Goal: Task Accomplishment & Management: Complete application form

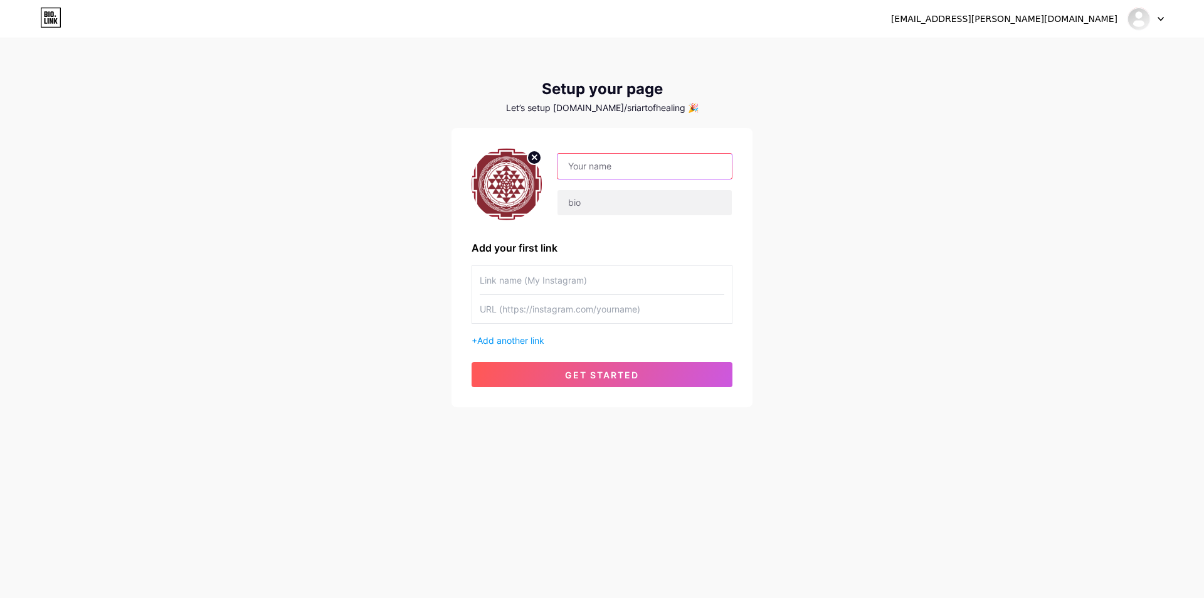
click at [590, 160] on input "text" at bounding box center [644, 166] width 174 height 25
type input "Sri Art of Healing"
click at [610, 208] on input "text" at bounding box center [644, 202] width 174 height 25
click at [519, 287] on input "text" at bounding box center [602, 280] width 245 height 28
type input "I"
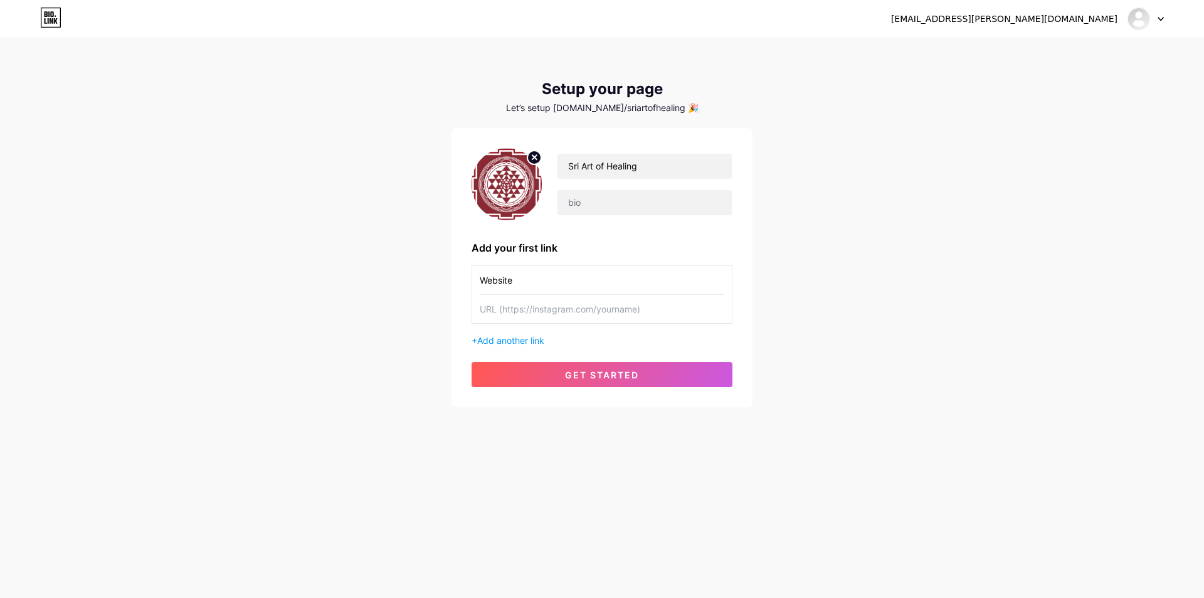
type input "Website"
click at [530, 312] on input "text" at bounding box center [602, 309] width 245 height 28
paste input "[URL][DOMAIN_NAME]"
type input "[URL][DOMAIN_NAME]"
click at [529, 344] on span "Add another link" at bounding box center [510, 340] width 67 height 11
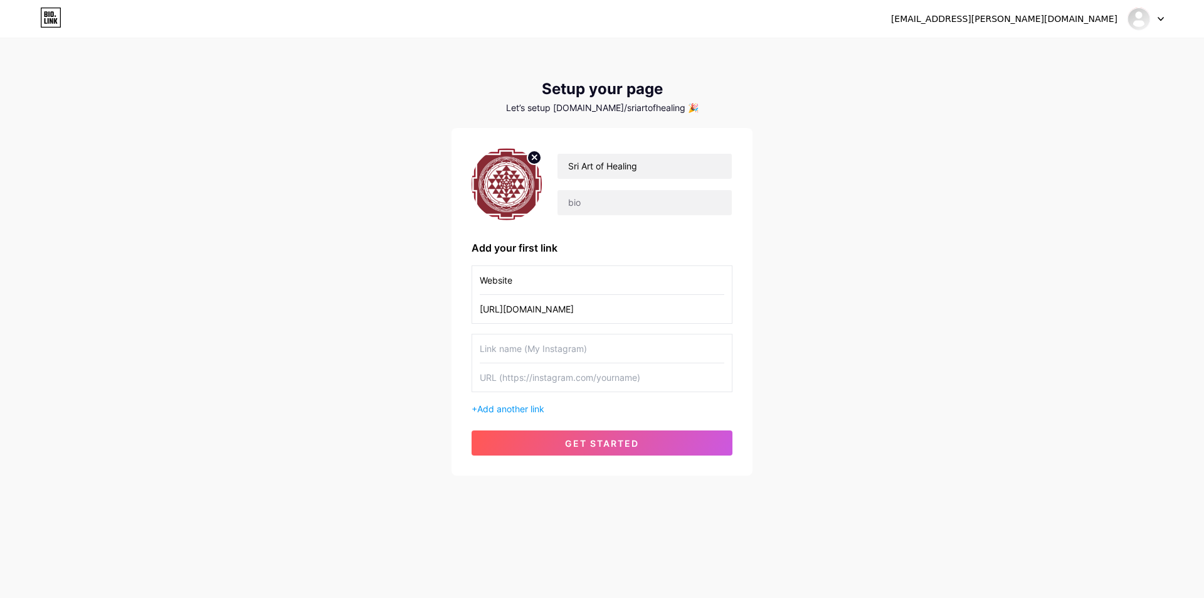
click at [528, 348] on input "text" at bounding box center [602, 348] width 245 height 28
type input "Instagram"
click at [566, 378] on input "text" at bounding box center [602, 377] width 245 height 28
click at [512, 368] on input "text" at bounding box center [602, 377] width 245 height 28
paste input "[URL][DOMAIN_NAME]"
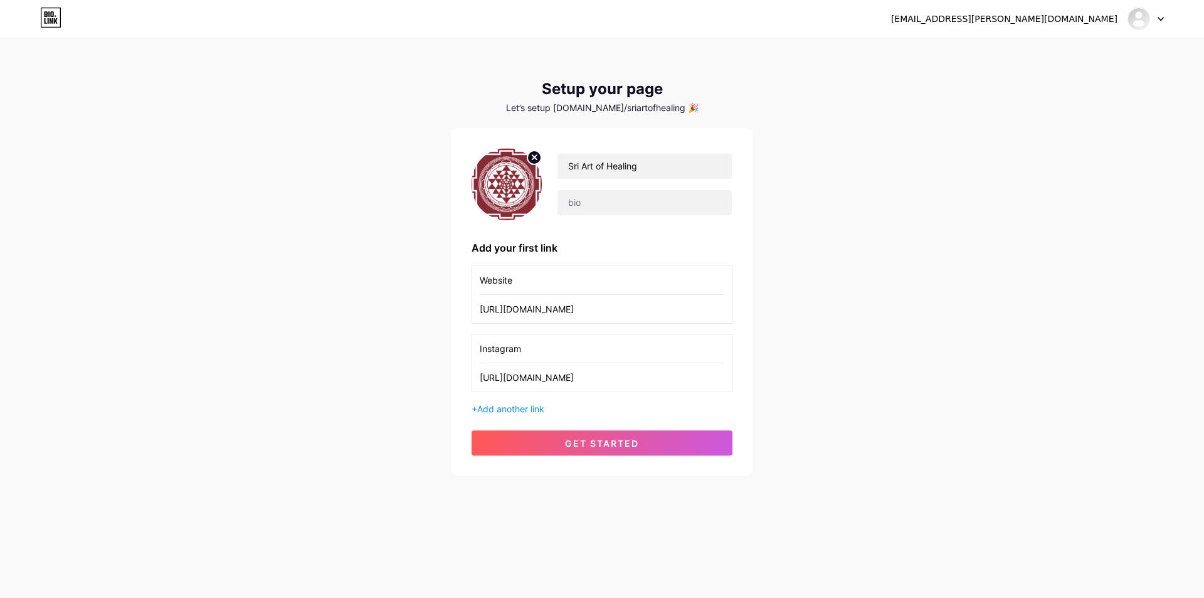
type input "[URL][DOMAIN_NAME]"
click at [517, 403] on div "+ Add another link" at bounding box center [602, 408] width 261 height 13
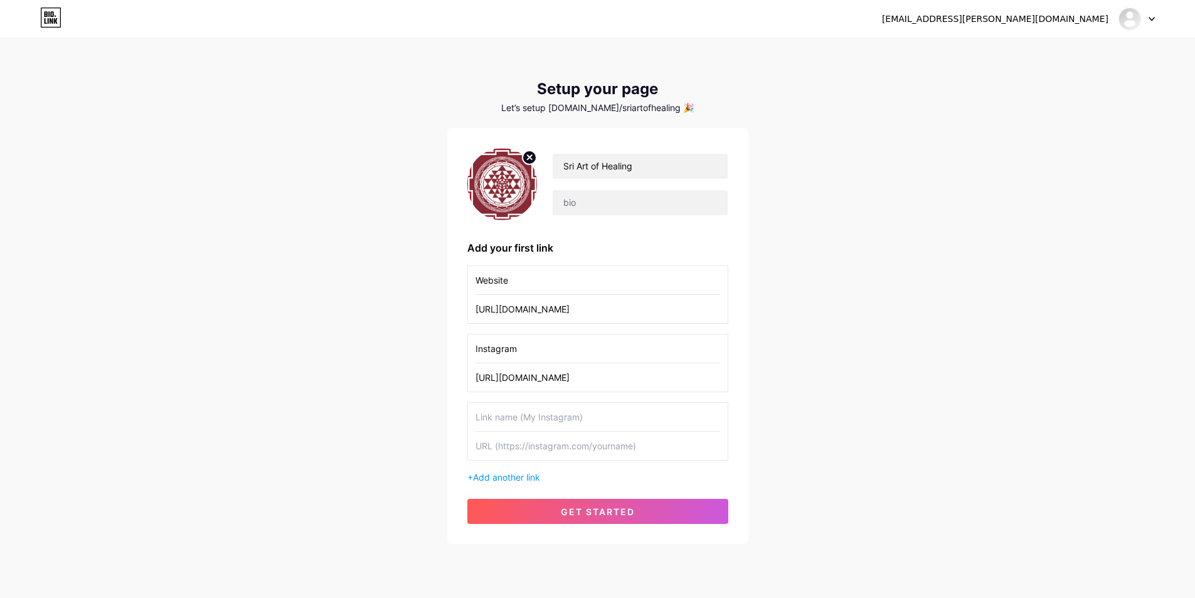
click at [520, 420] on input "text" at bounding box center [597, 417] width 245 height 28
type input "Facebook"
click at [530, 441] on input "text" at bounding box center [597, 445] width 245 height 28
click at [448, 593] on div "[EMAIL_ADDRESS][PERSON_NAME][DOMAIN_NAME] Dashboard Logout Setup your page Let’…" at bounding box center [597, 317] width 1195 height 634
click at [520, 443] on input "text" at bounding box center [597, 445] width 245 height 28
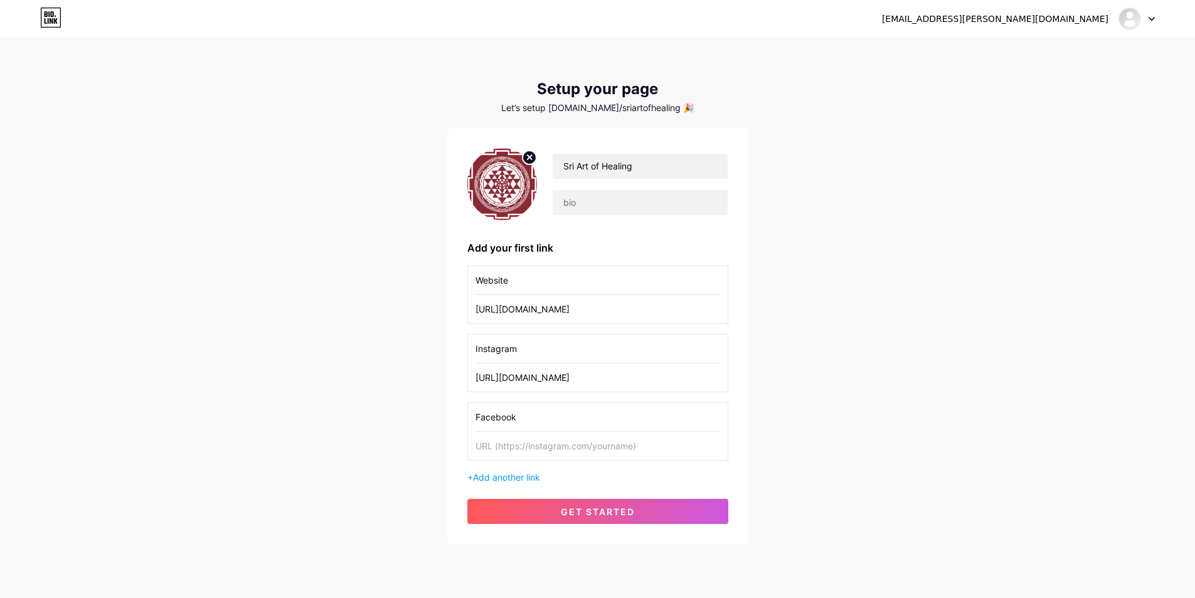
paste input "[URL][DOMAIN_NAME]"
type input "[URL][DOMAIN_NAME]"
click at [510, 477] on span "Add another link" at bounding box center [506, 477] width 67 height 11
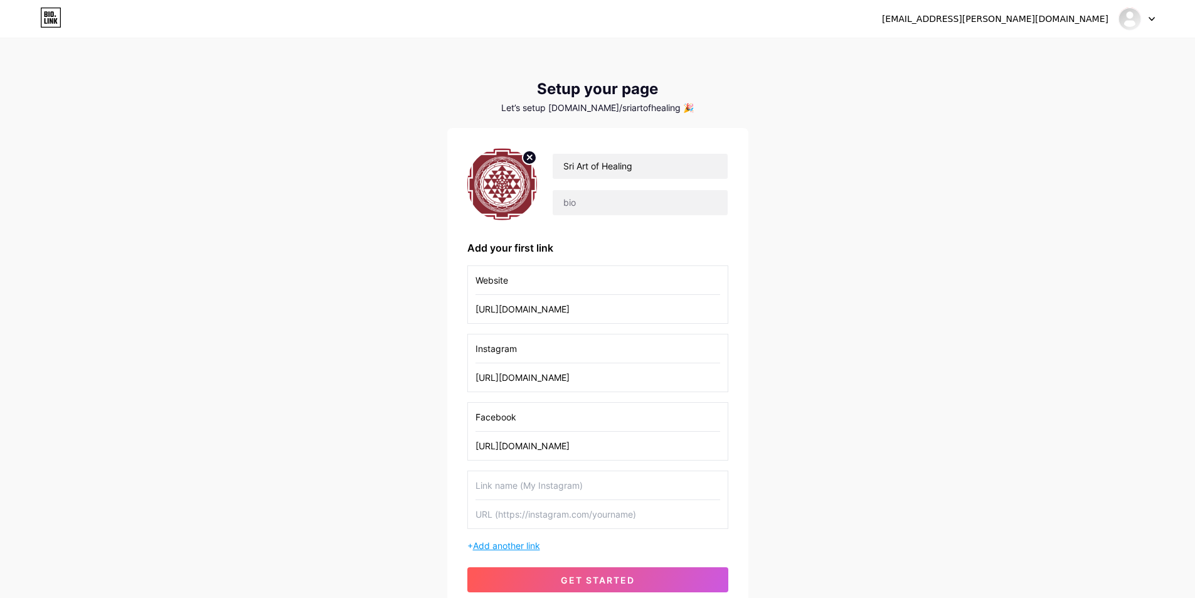
click at [510, 477] on input "text" at bounding box center [597, 485] width 245 height 28
type input "Youtube"
click at [509, 521] on input "text" at bounding box center [597, 514] width 245 height 28
click at [515, 516] on input "text" at bounding box center [597, 514] width 245 height 28
paste input "[URL][DOMAIN_NAME]"
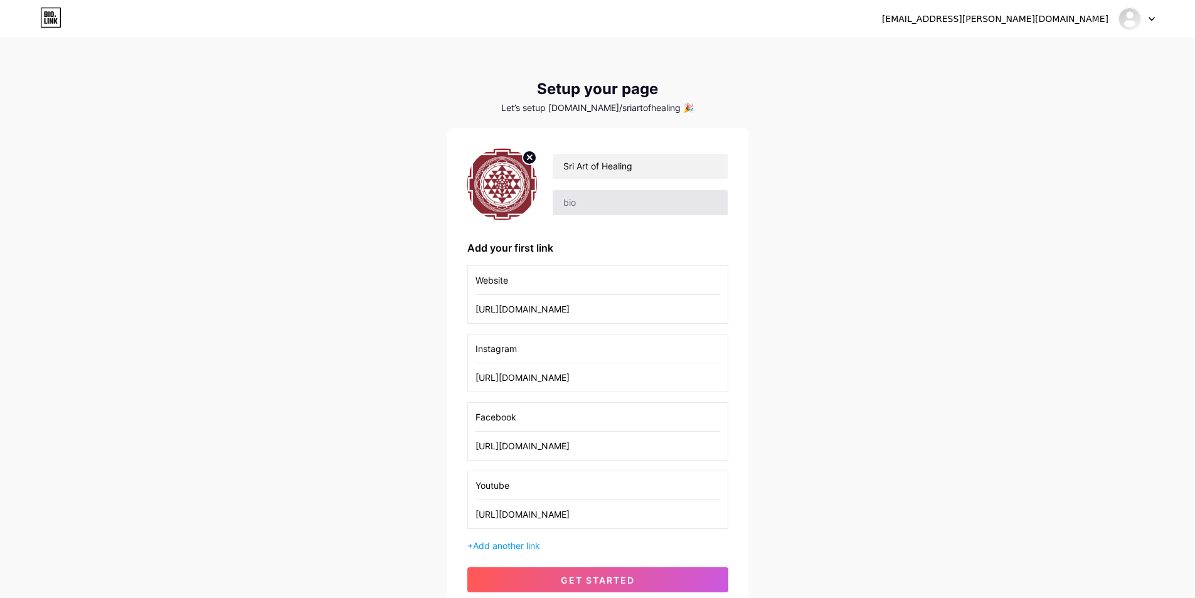
type input "[URL][DOMAIN_NAME]"
click at [593, 209] on input "text" at bounding box center [639, 202] width 174 height 25
click at [565, 203] on input "text" at bounding box center [639, 202] width 174 height 25
paste input "Sri Art of Healing offers ancient and traditional healing therapies that work w…"
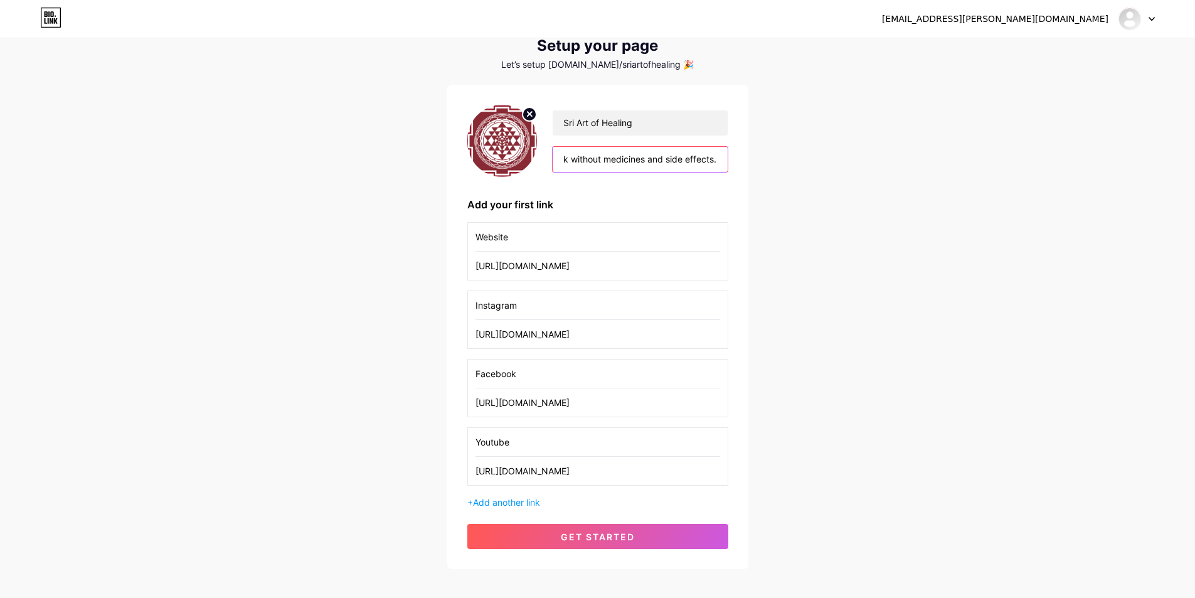
scroll to position [105, 0]
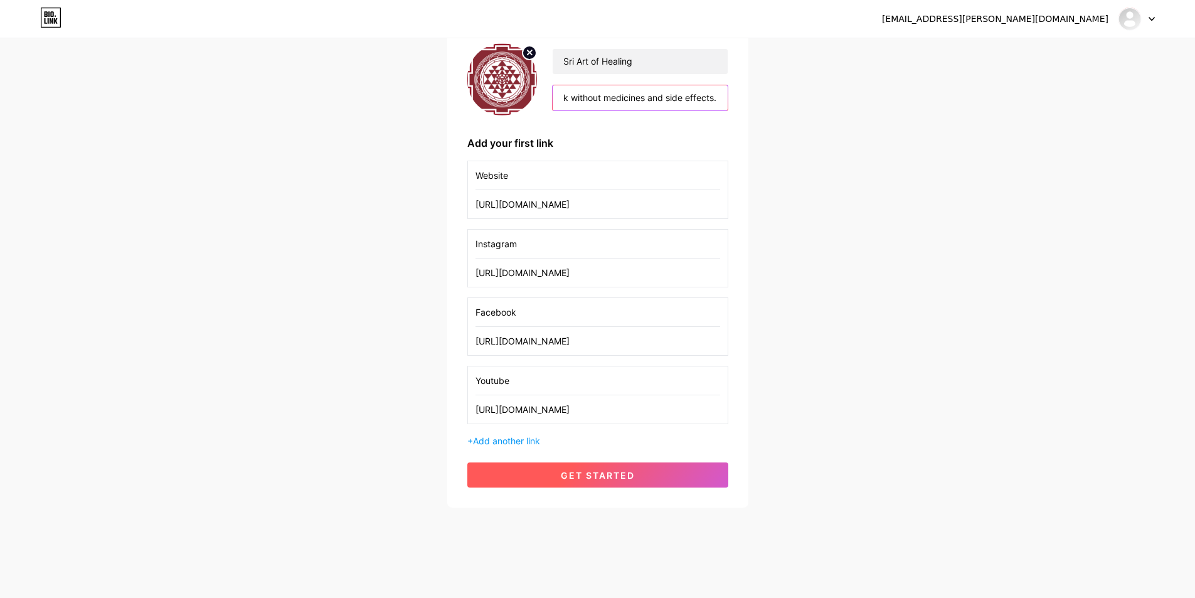
type input "Sri Art of Healing offers ancient and traditional healing therapies that work w…"
click at [608, 478] on span "get started" at bounding box center [598, 475] width 74 height 11
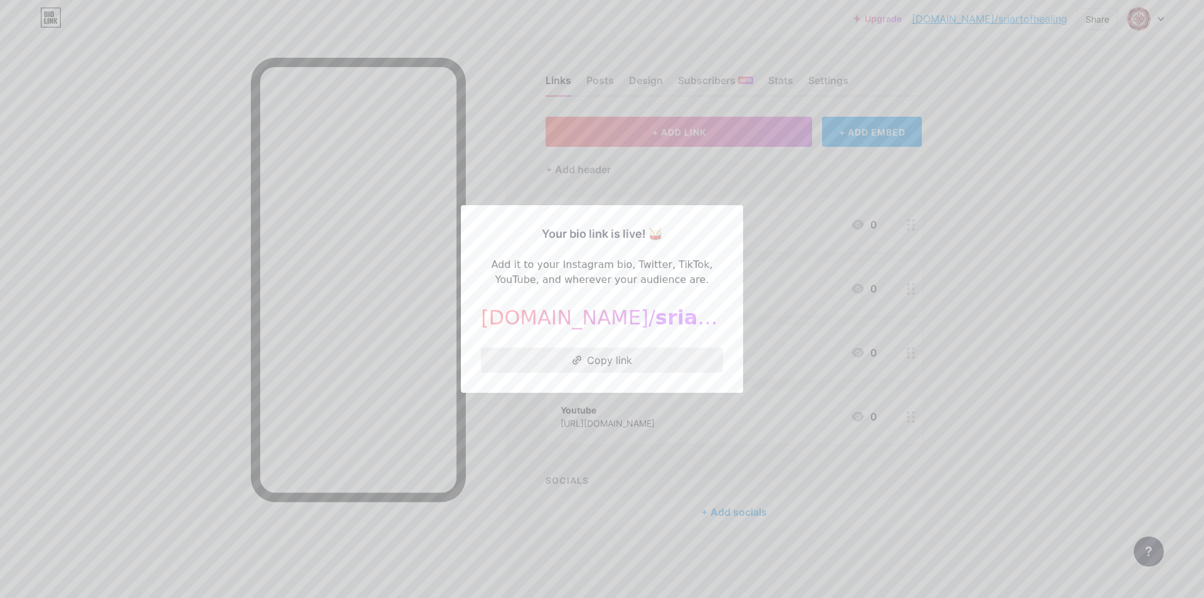
click at [594, 357] on button "Copy link" at bounding box center [602, 359] width 242 height 25
click at [791, 165] on div at bounding box center [602, 299] width 1204 height 598
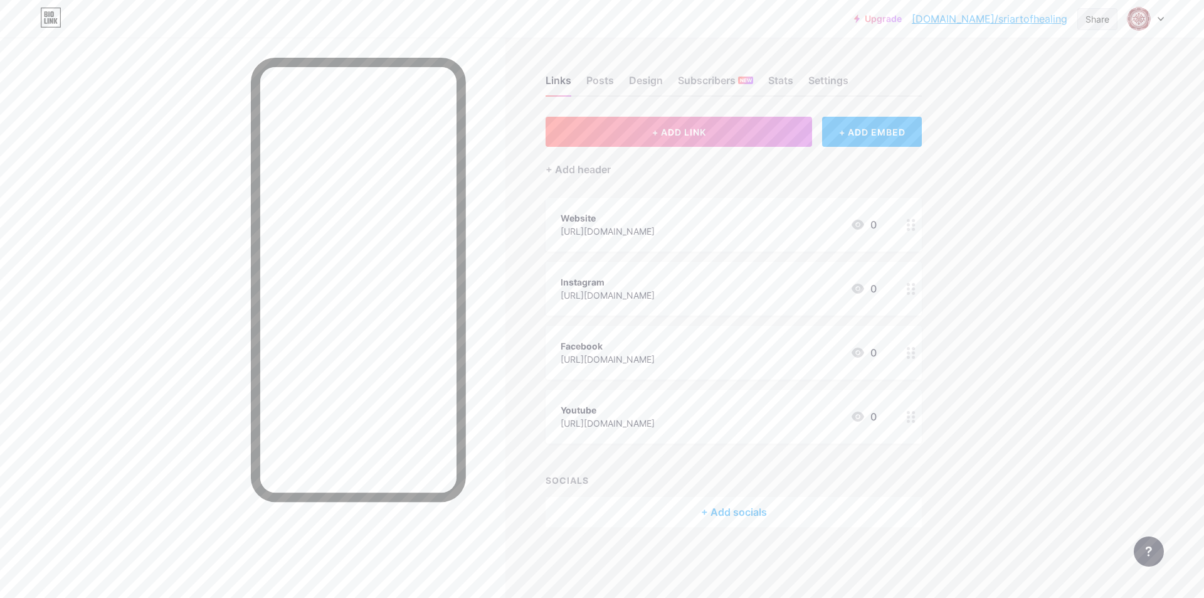
click at [1094, 24] on div "Share" at bounding box center [1097, 19] width 24 height 13
click at [1056, 94] on div "Get my QR code" at bounding box center [1023, 95] width 187 height 30
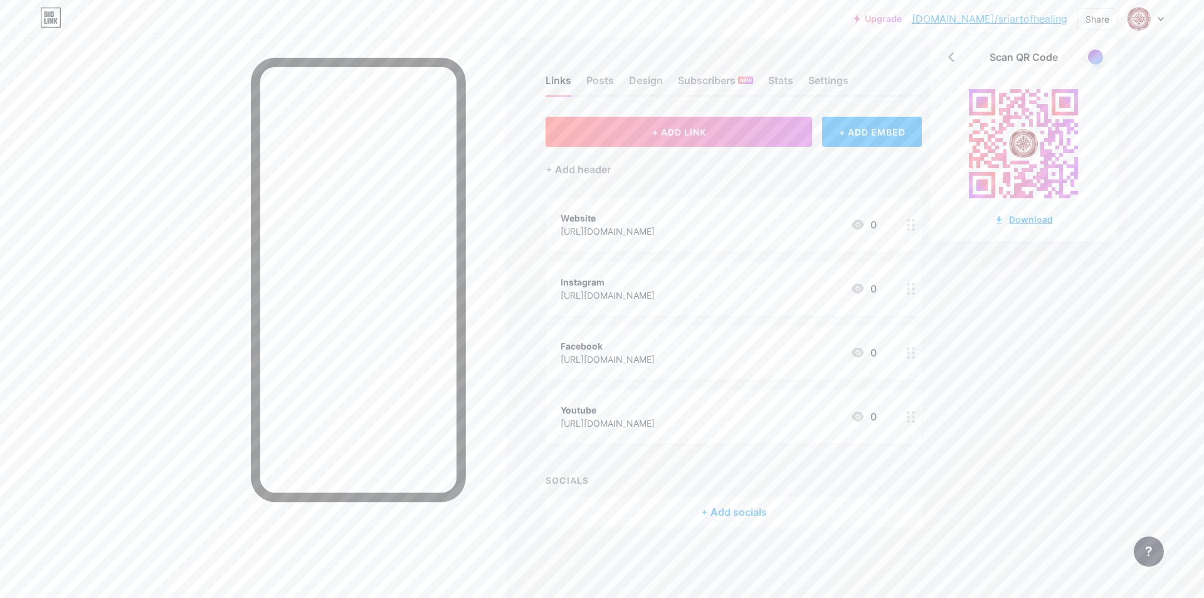
click at [1037, 219] on div "Download" at bounding box center [1023, 219] width 59 height 13
click at [1145, 152] on div "Upgrade [DOMAIN_NAME]/sriart... [DOMAIN_NAME]/sriartofhealing Share Scan QR Cod…" at bounding box center [602, 299] width 1204 height 598
